Goal: Information Seeking & Learning: Learn about a topic

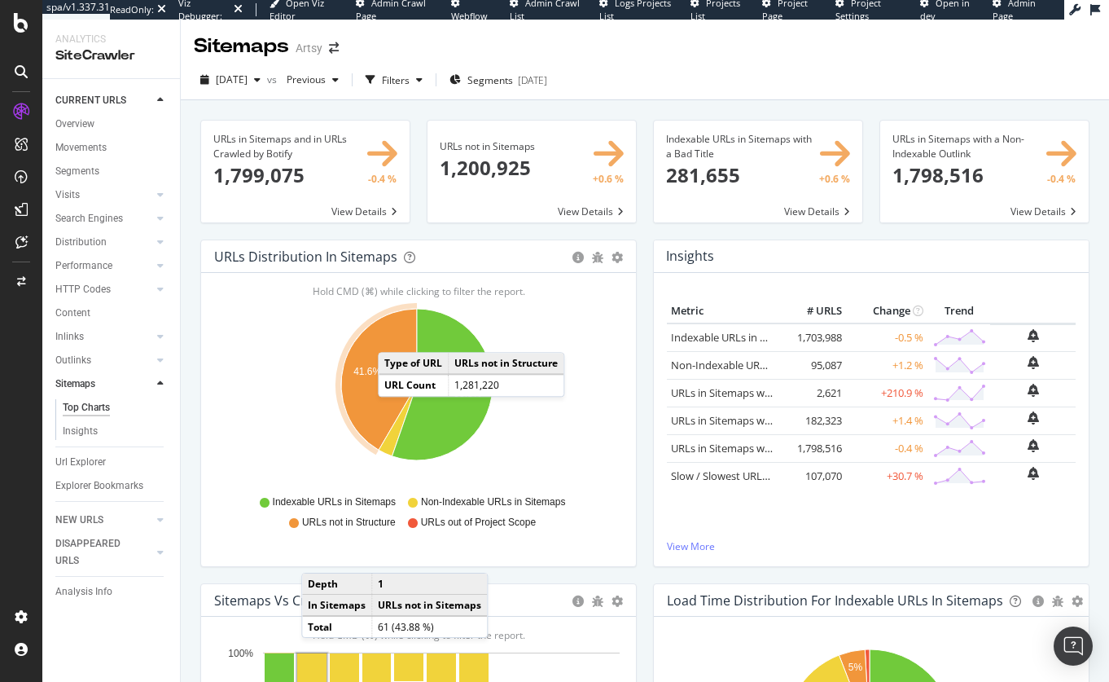
click at [394, 336] on icon "A chart." at bounding box center [379, 379] width 76 height 141
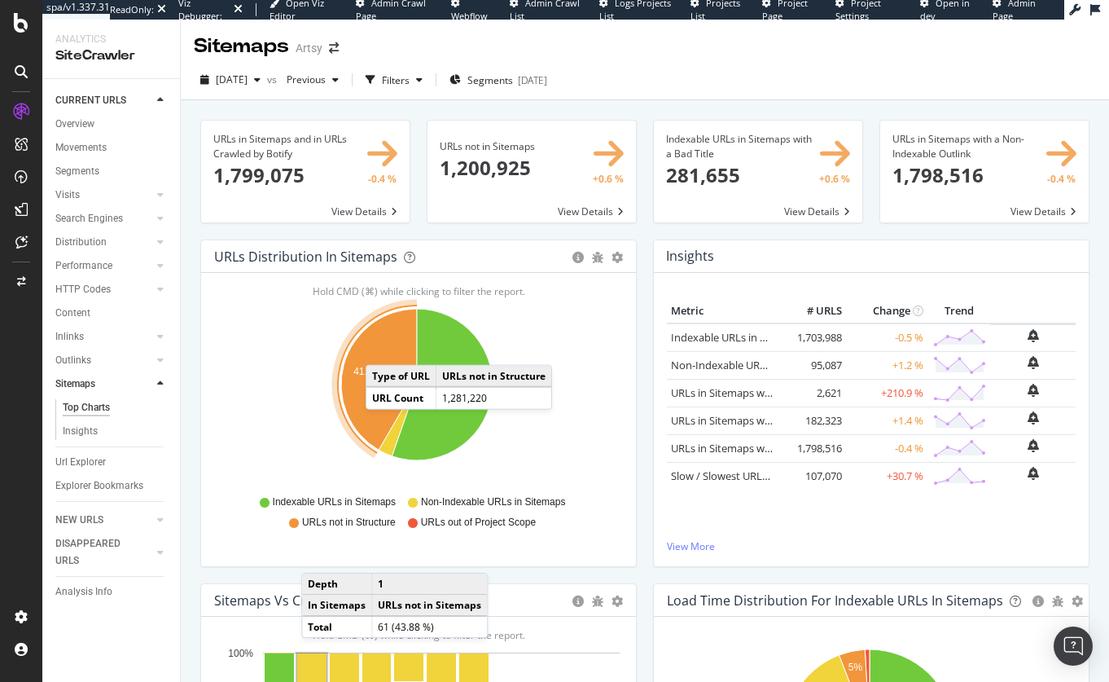
click at [383, 346] on icon "A chart." at bounding box center [379, 379] width 76 height 141
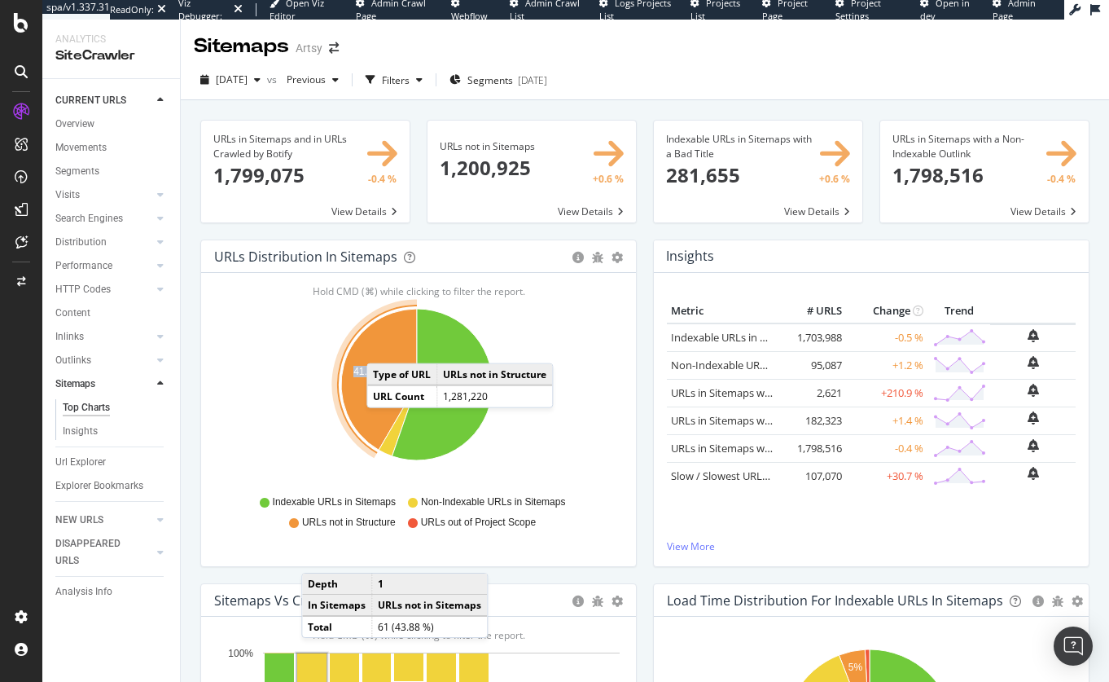
click at [383, 346] on icon "A chart." at bounding box center [379, 379] width 76 height 141
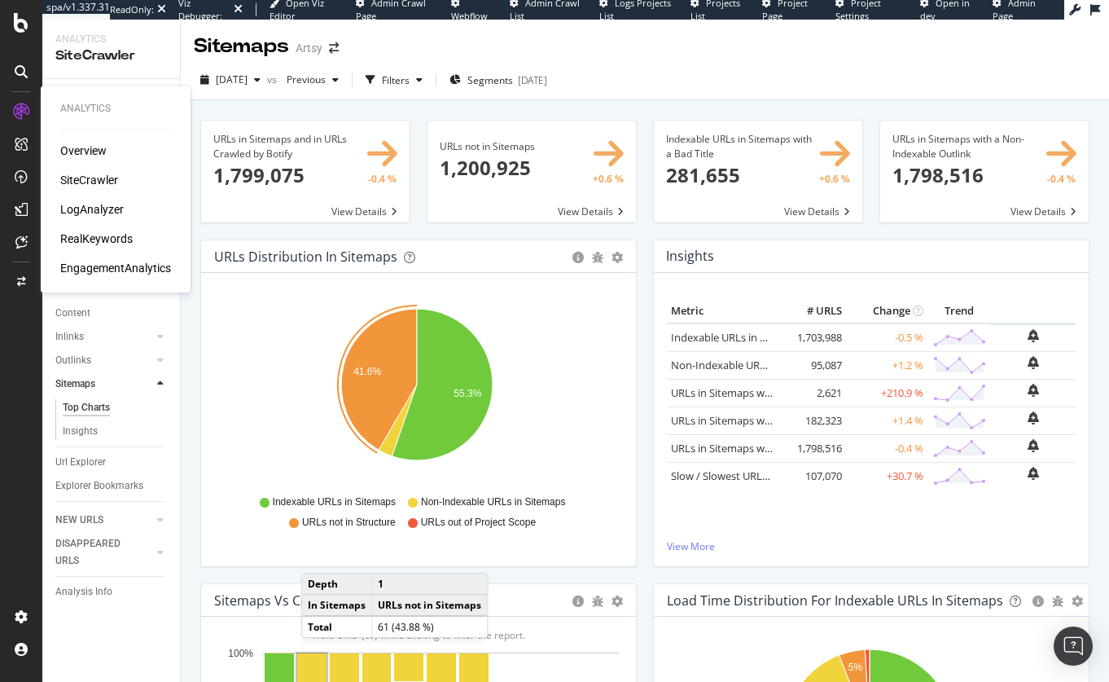
click at [86, 148] on div "Overview" at bounding box center [83, 151] width 46 height 16
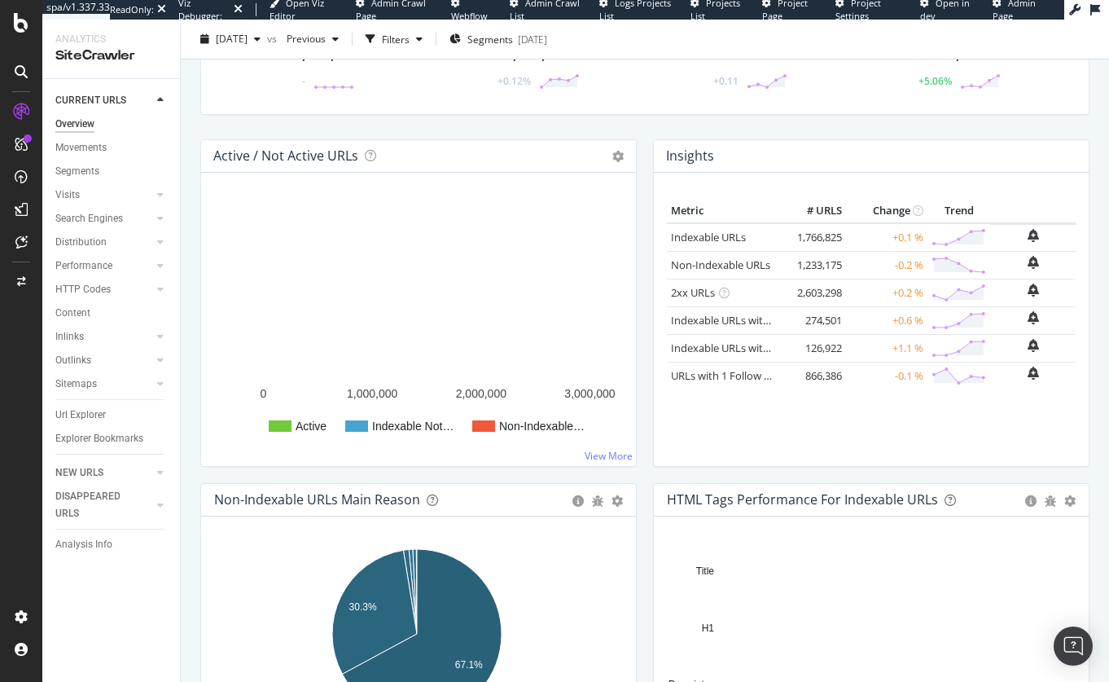
scroll to position [129, 0]
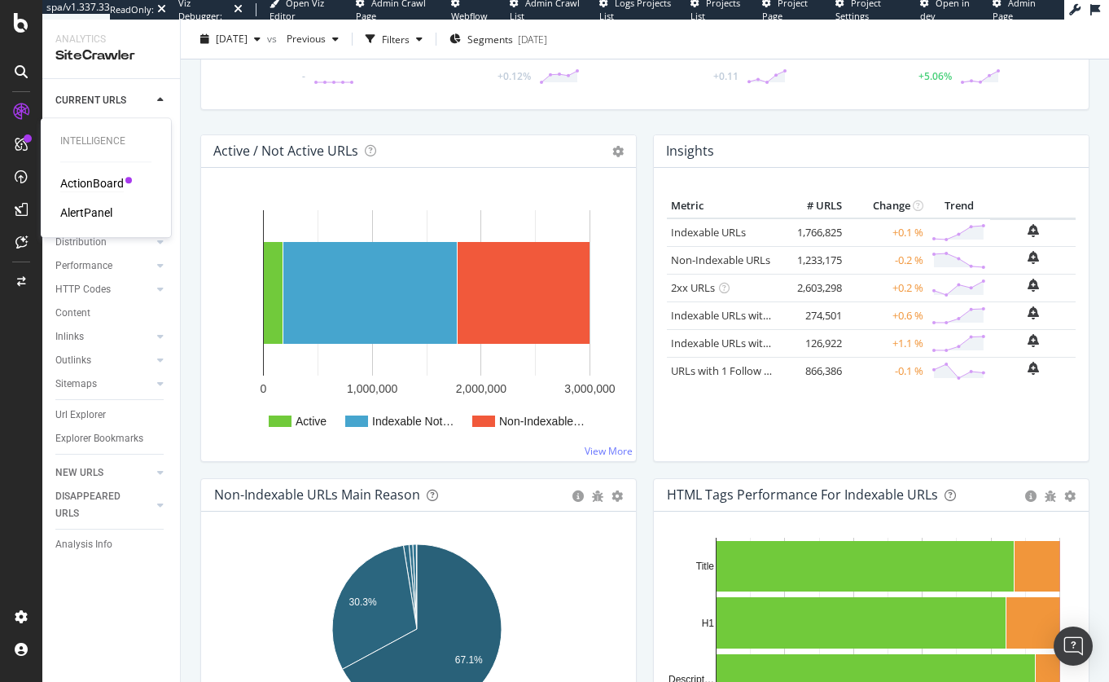
click at [92, 185] on div "ActionBoard" at bounding box center [92, 183] width 64 height 16
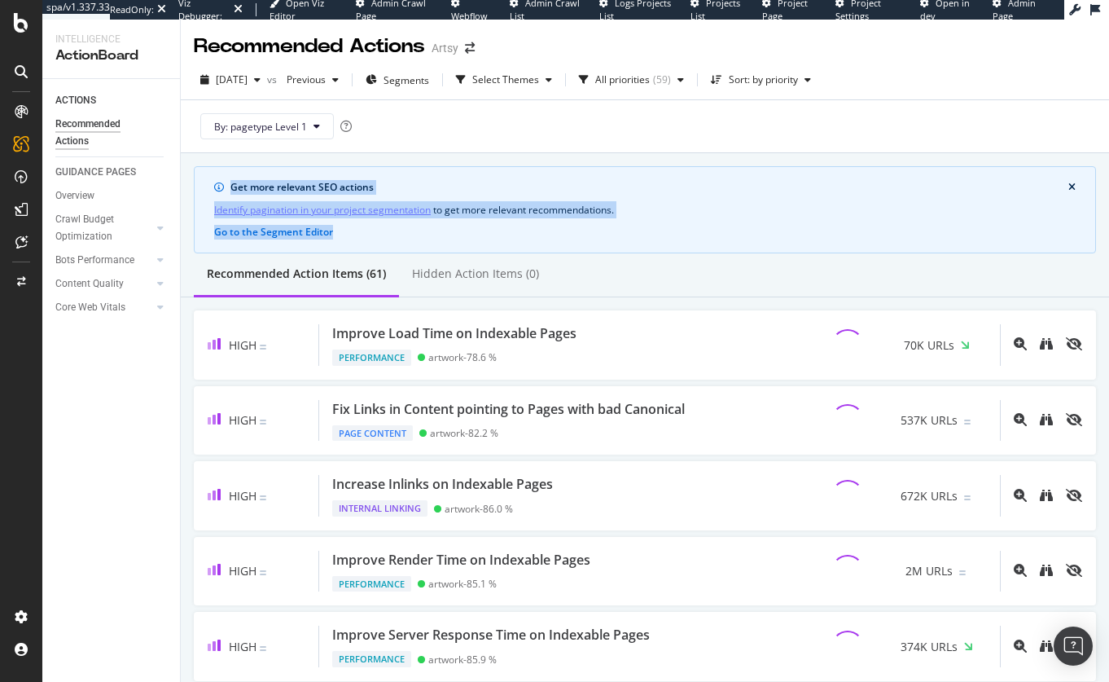
drag, startPoint x: 293, startPoint y: 187, endPoint x: 573, endPoint y: 225, distance: 282.6
click at [573, 225] on div "Get more relevant SEO actions Identify pagination in your project segmentation …" at bounding box center [645, 209] width 902 height 87
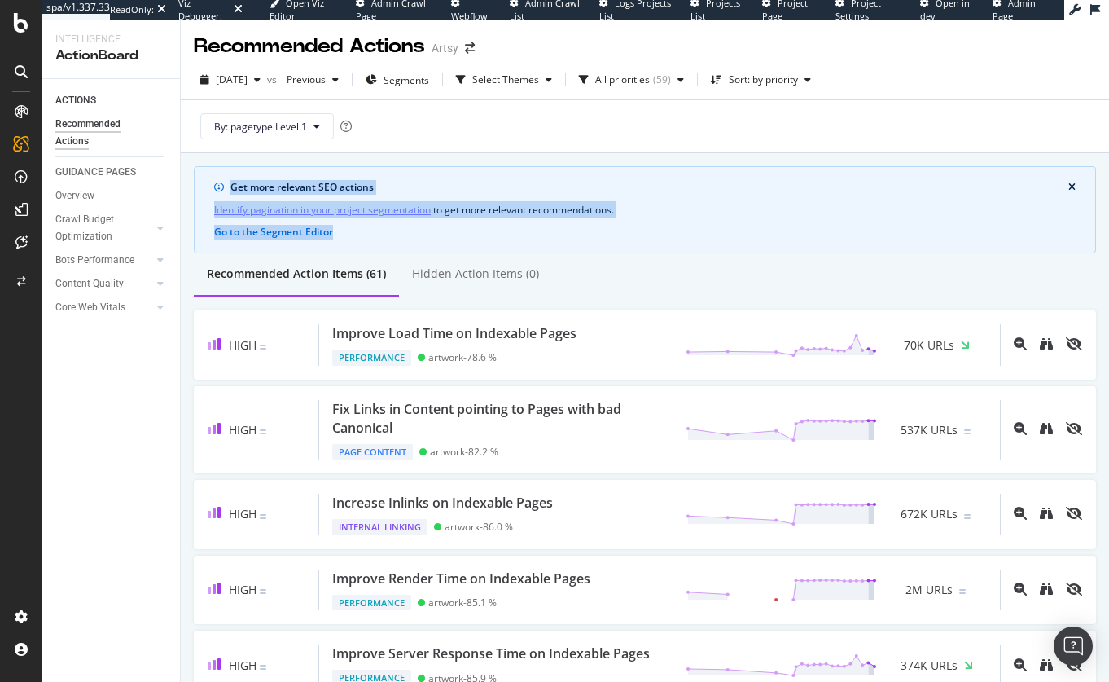
click at [681, 217] on div "Get more relevant SEO actions Identify pagination in your project segmentation …" at bounding box center [645, 209] width 902 height 87
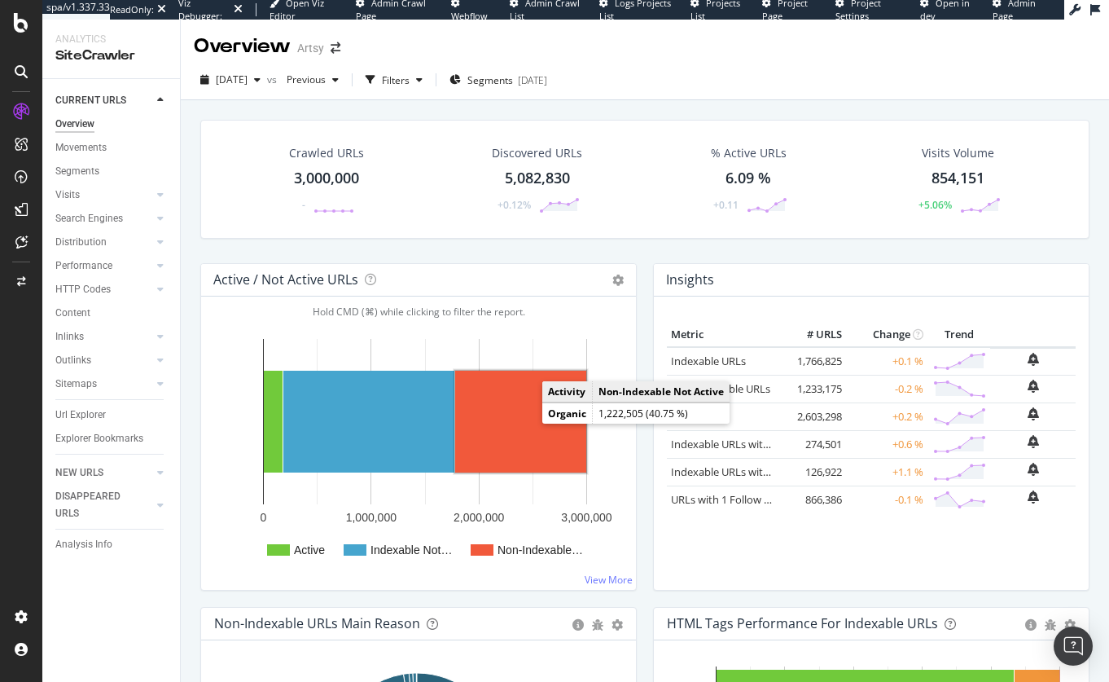
click at [516, 445] on rect "A chart." at bounding box center [520, 422] width 131 height 102
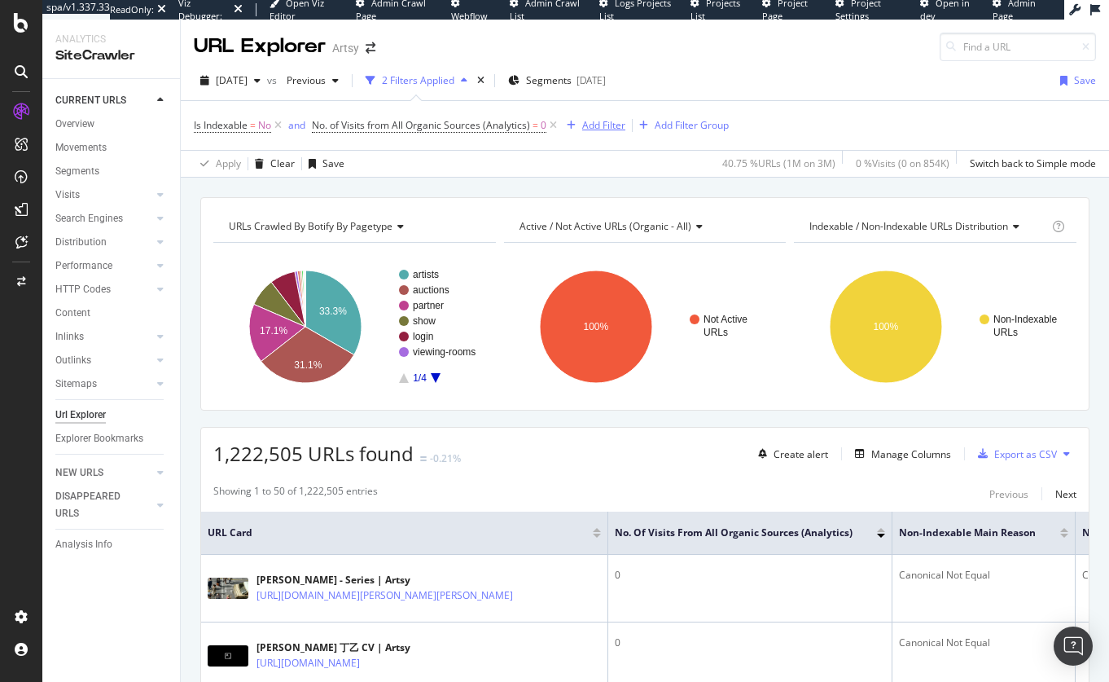
click at [607, 122] on div "Add Filter" at bounding box center [603, 125] width 43 height 14
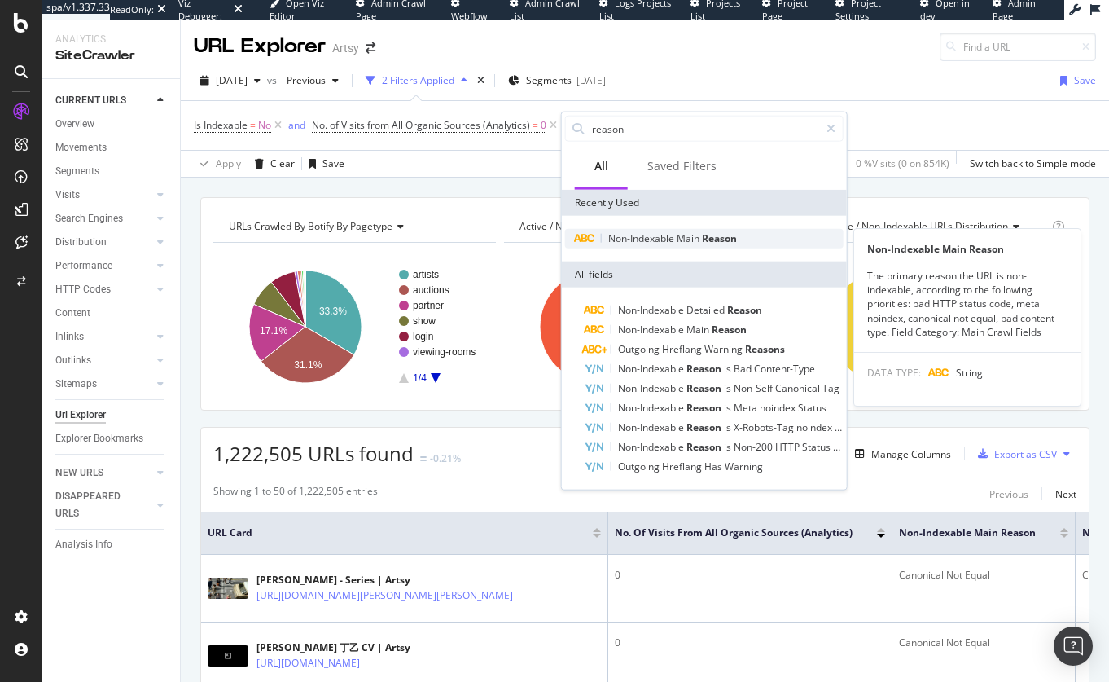
type input "reason"
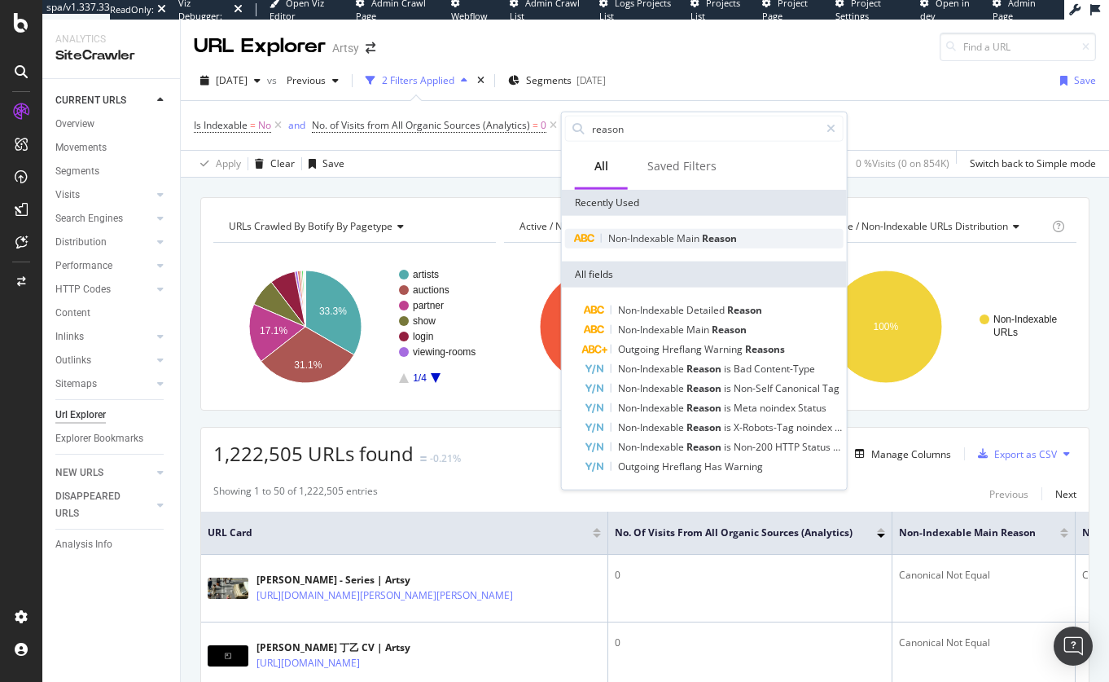
click at [674, 235] on span "Non-Indexable" at bounding box center [642, 238] width 68 height 14
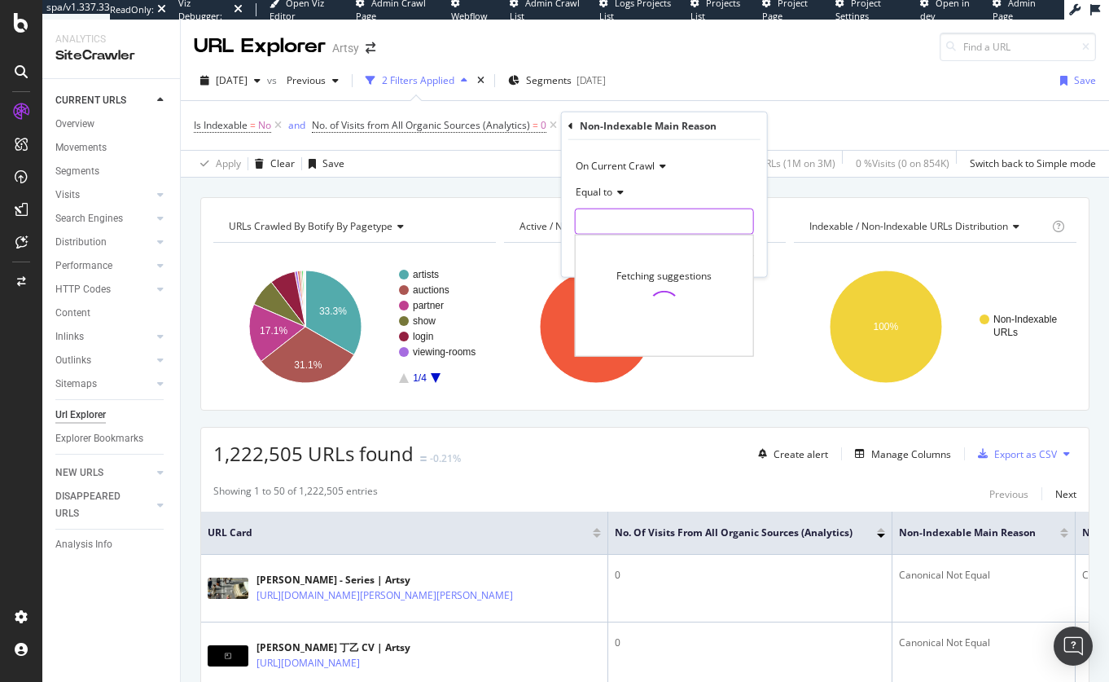
click at [603, 216] on input "text" at bounding box center [665, 221] width 178 height 26
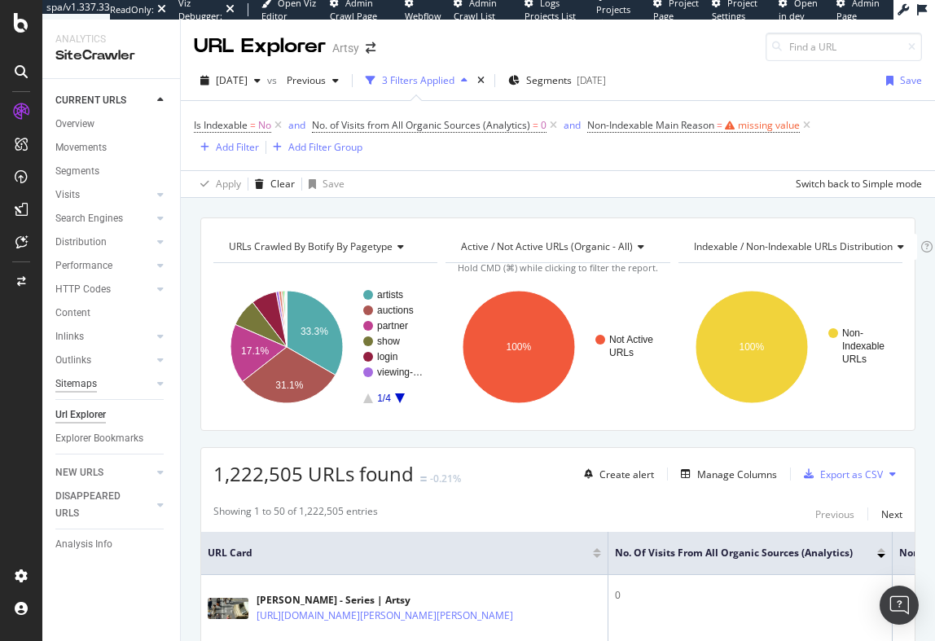
click at [82, 385] on div "Sitemaps" at bounding box center [76, 383] width 42 height 17
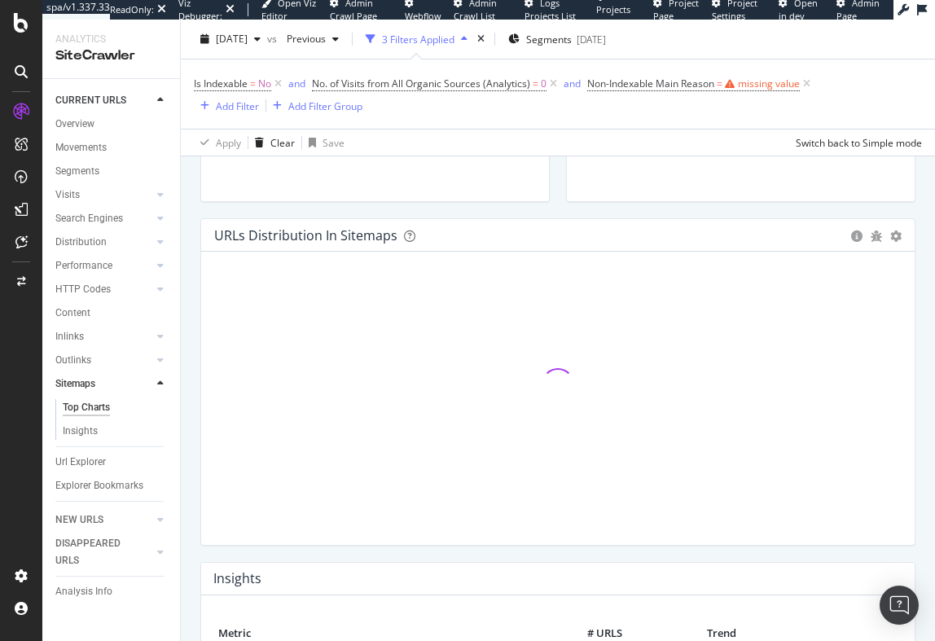
scroll to position [243, 0]
